Goal: Transaction & Acquisition: Purchase product/service

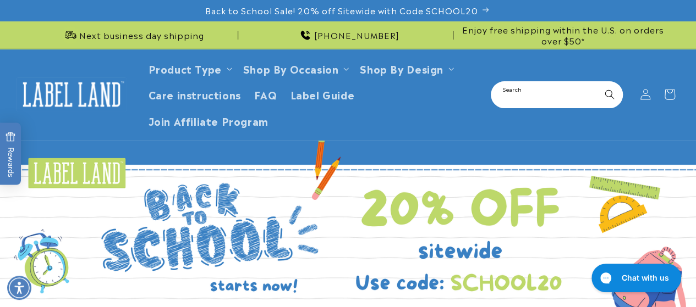
click at [525, 92] on input "Search" at bounding box center [557, 94] width 130 height 25
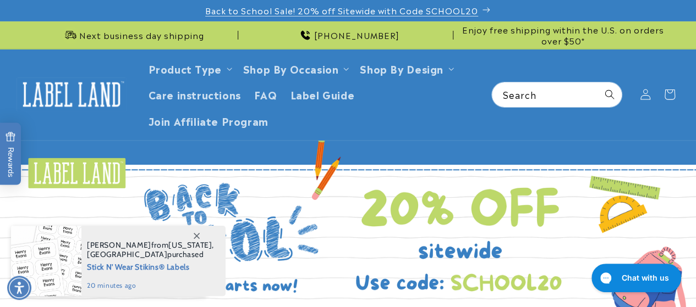
click at [458, 15] on span "Back to School Sale! 20% off Sitewide with Code SCHOOL20" at bounding box center [341, 10] width 273 height 11
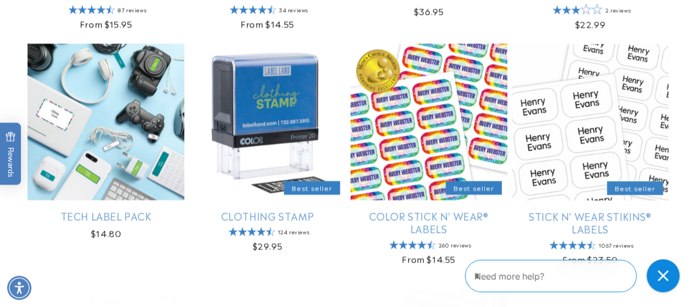
scroll to position [1129, 0]
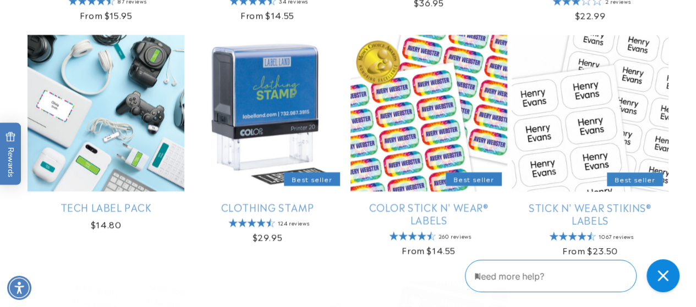
drag, startPoint x: 0, startPoint y: 0, endPoint x: 690, endPoint y: 190, distance: 715.3
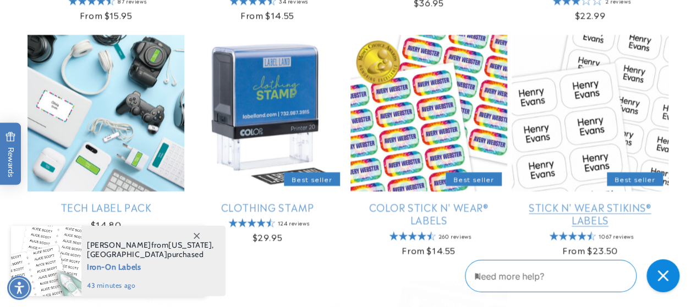
click at [603, 201] on link "Stick N' Wear Stikins® Labels" at bounding box center [589, 214] width 157 height 26
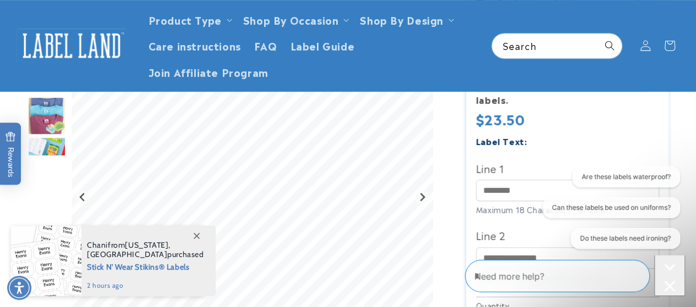
drag, startPoint x: 695, startPoint y: 60, endPoint x: 698, endPoint y: 88, distance: 28.2
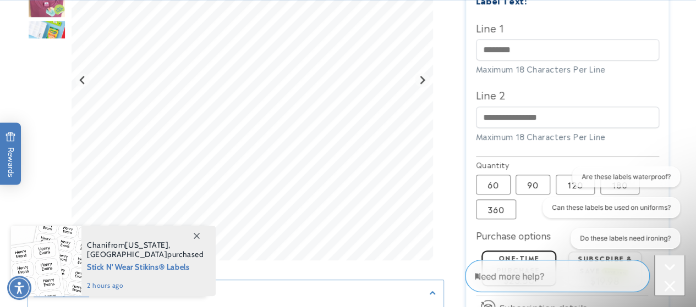
scroll to position [491, 0]
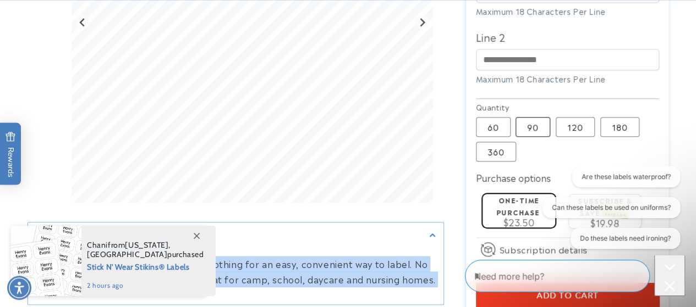
click at [543, 123] on label "90 Variant sold out or unavailable" at bounding box center [532, 127] width 35 height 20
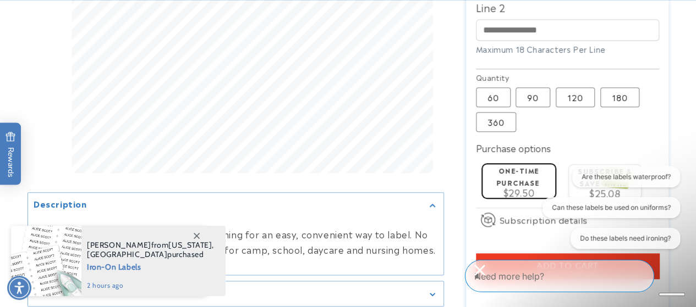
scroll to position [523, 0]
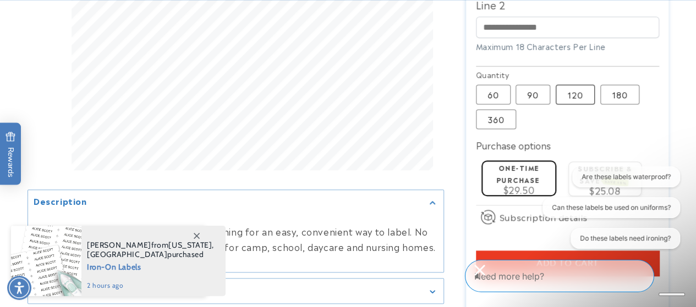
click at [570, 100] on label "120 Variant sold out or unavailable" at bounding box center [574, 95] width 39 height 20
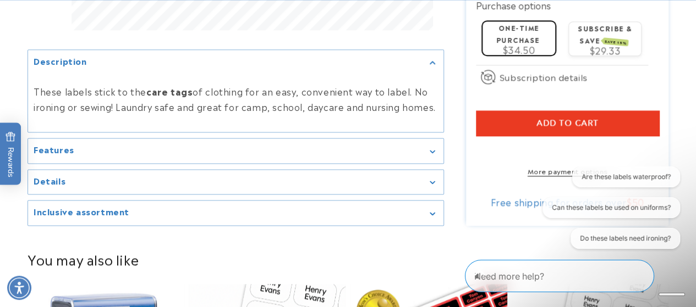
scroll to position [672, 0]
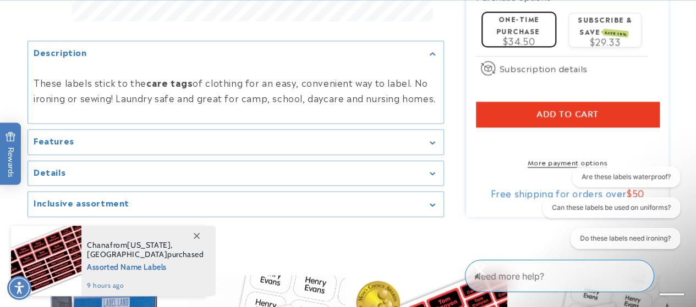
click at [602, 119] on button "Add to cart" at bounding box center [567, 114] width 183 height 25
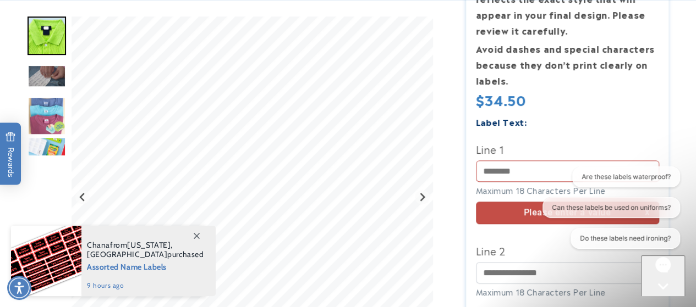
scroll to position [317, 0]
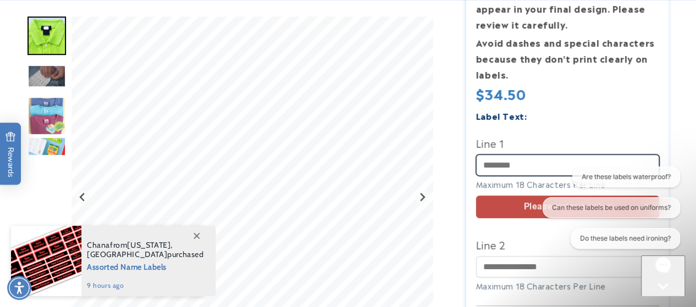
click at [512, 158] on input "Line 1" at bounding box center [567, 165] width 183 height 21
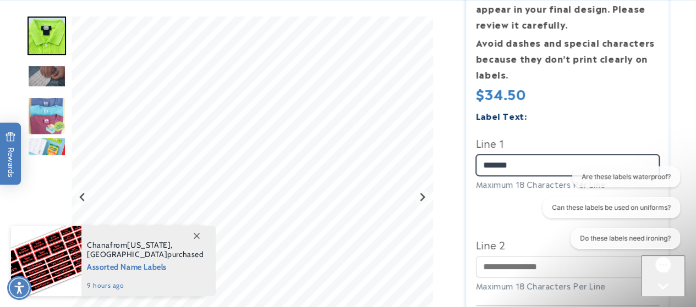
type input "*******"
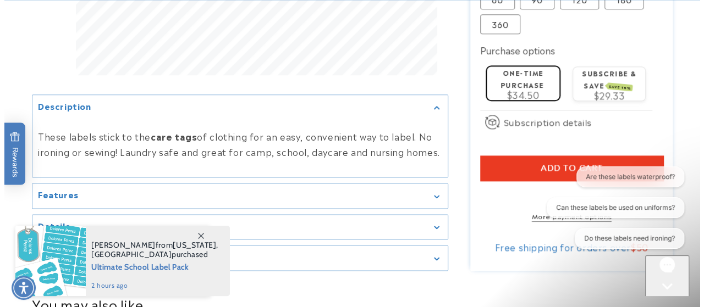
scroll to position [638, 0]
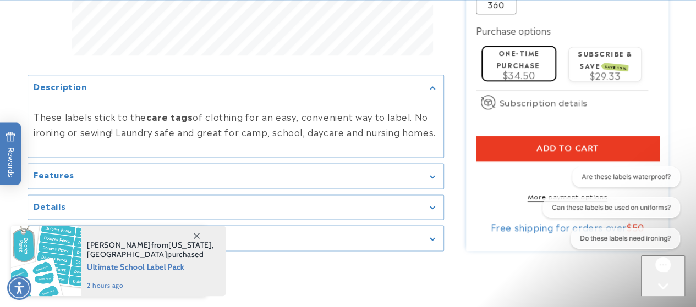
type input "**********"
click at [511, 146] on button "Add to cart" at bounding box center [567, 148] width 183 height 25
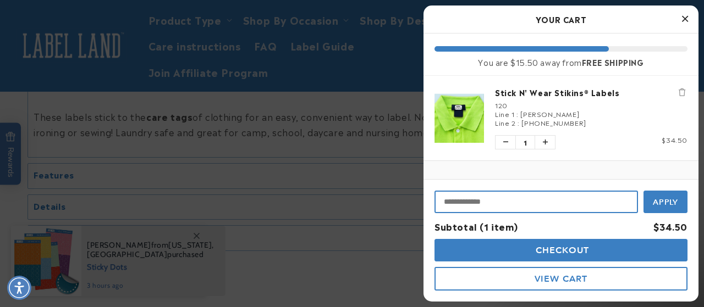
click at [470, 193] on input "Input Discount" at bounding box center [535, 202] width 203 height 23
type input "********"
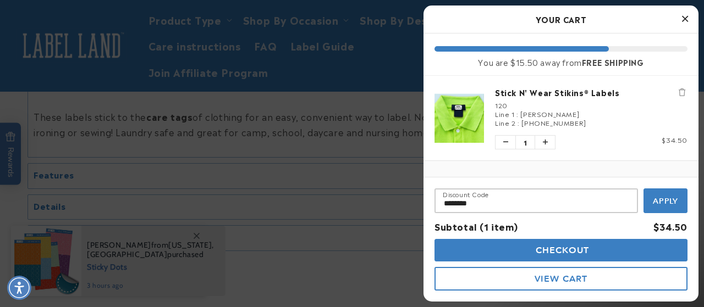
click at [668, 202] on span "Apply" at bounding box center [666, 201] width 26 height 10
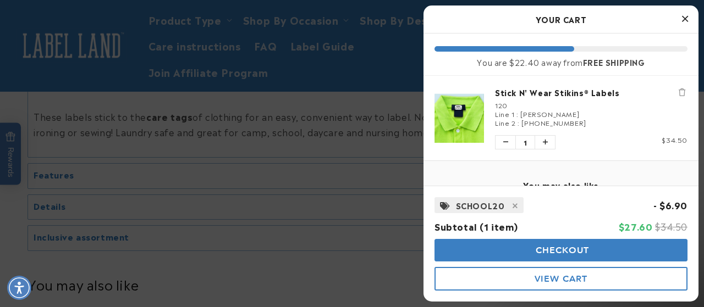
click at [616, 252] on button "Checkout" at bounding box center [560, 250] width 253 height 23
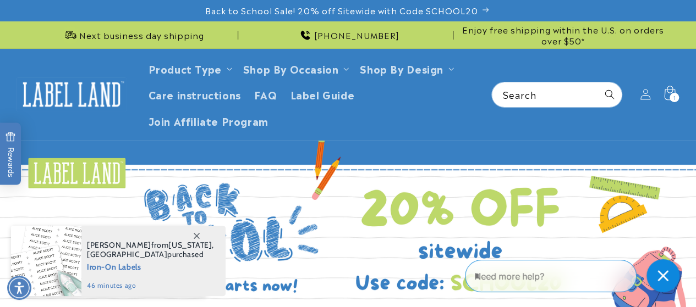
click at [669, 89] on icon at bounding box center [669, 93] width 11 height 14
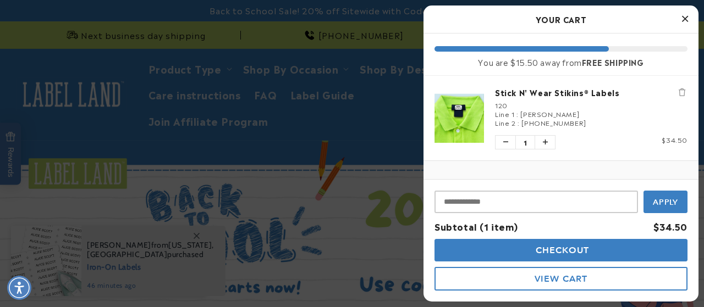
click at [558, 271] on button "View Cart" at bounding box center [560, 279] width 253 height 24
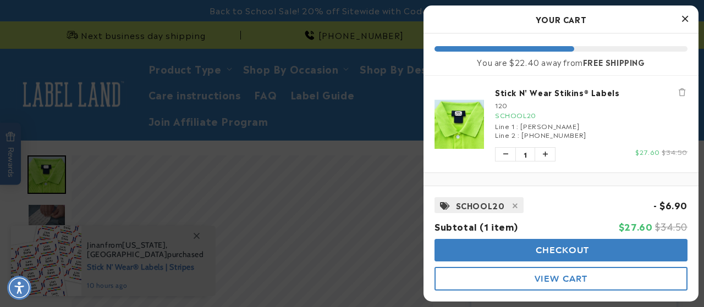
drag, startPoint x: 700, startPoint y: 115, endPoint x: 672, endPoint y: 95, distance: 35.4
click at [692, 46] on html "Skip to main content Enable accessibility for low vision Open the accessibility…" at bounding box center [352, 153] width 704 height 307
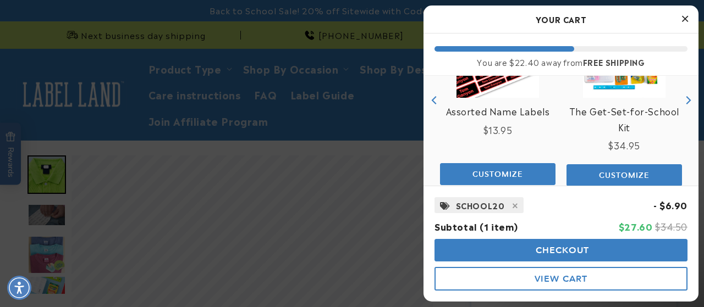
click at [639, 248] on button "Checkout" at bounding box center [560, 250] width 253 height 23
